Goal: Share content

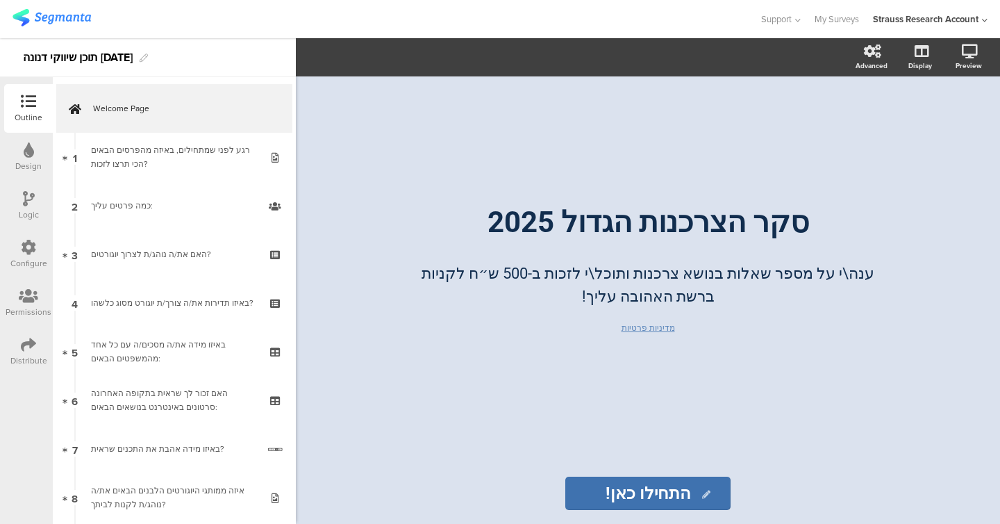
click at [18, 358] on div "Distribute" at bounding box center [28, 360] width 37 height 13
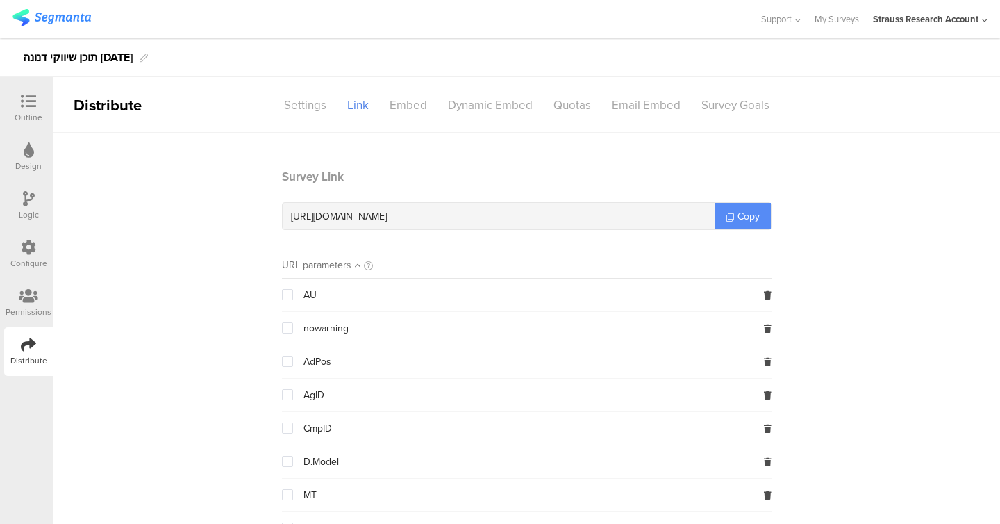
click at [733, 224] on link "Copy" at bounding box center [743, 216] width 56 height 26
